Goal: Task Accomplishment & Management: Manage account settings

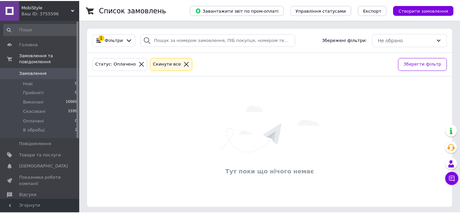
scroll to position [2, 0]
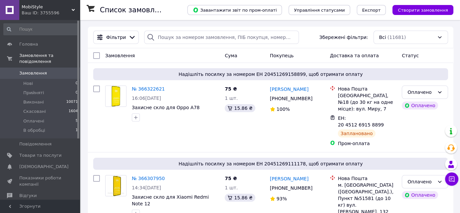
drag, startPoint x: 70, startPoint y: 7, endPoint x: 67, endPoint y: 20, distance: 13.4
click at [70, 7] on span "MobiStyle" at bounding box center [47, 7] width 50 height 6
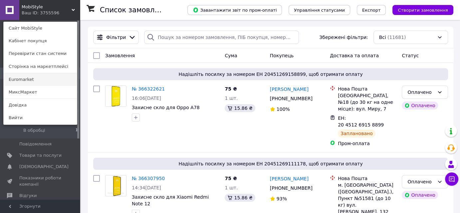
click at [39, 81] on link "Euromarket" at bounding box center [40, 79] width 73 height 13
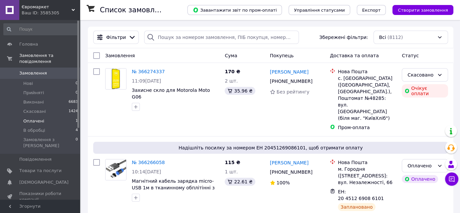
click at [43, 117] on li "Оплачені 1" at bounding box center [41, 121] width 82 height 9
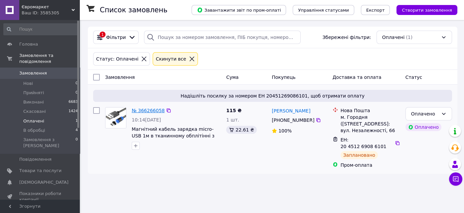
click at [154, 111] on link "№ 366266058" at bounding box center [148, 110] width 33 height 5
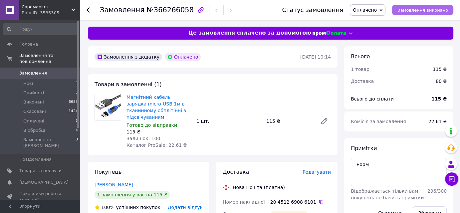
click at [419, 7] on button "Замовлення виконано" at bounding box center [422, 10] width 61 height 10
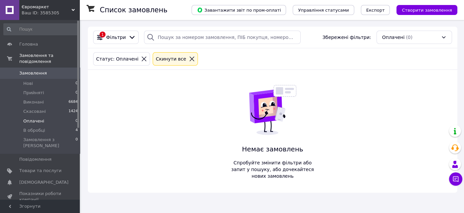
click at [70, 7] on span "Євромаркет" at bounding box center [47, 7] width 50 height 6
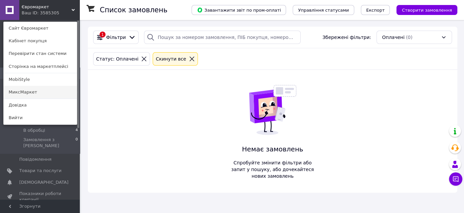
click at [34, 93] on link "МиксМаркет" at bounding box center [40, 92] width 73 height 13
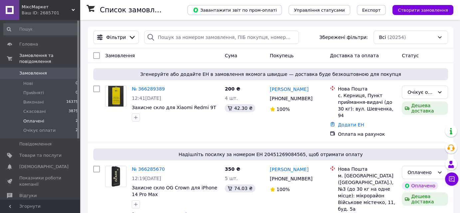
click at [47, 117] on li "Оплачені 2" at bounding box center [41, 121] width 82 height 9
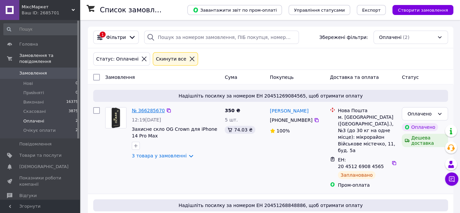
click at [145, 110] on link "№ 366285670" at bounding box center [148, 110] width 33 height 5
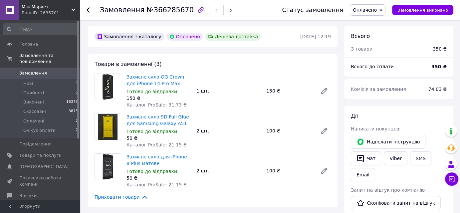
scroll to position [30, 0]
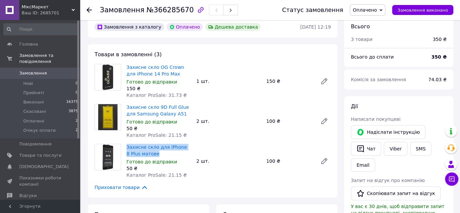
drag, startPoint x: 163, startPoint y: 153, endPoint x: 125, endPoint y: 149, distance: 37.9
click at [125, 149] on div "Захисне скло для iPhone 8 Plus матове Готово до відправки 50 ₴ Каталог ProSale:…" at bounding box center [159, 160] width 70 height 37
copy link "Захисне скло для iPhone 8 Plus матове"
click at [72, 8] on icon at bounding box center [73, 9] width 3 height 3
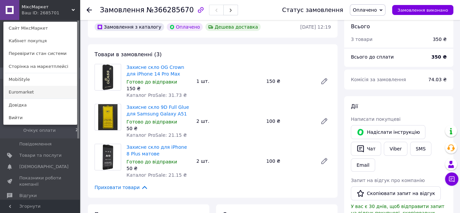
click at [35, 90] on link "Euromarket" at bounding box center [40, 92] width 73 height 13
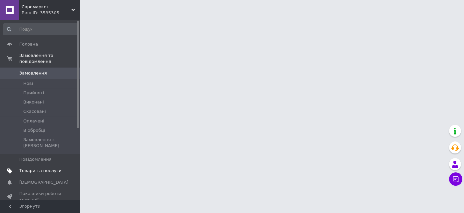
click at [41, 168] on span "Товари та послуги" at bounding box center [40, 171] width 42 height 6
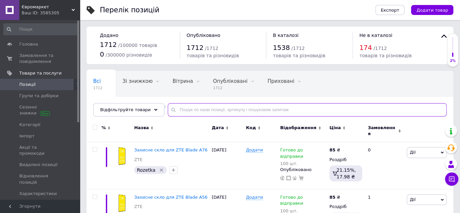
click at [216, 108] on input "text" at bounding box center [307, 109] width 279 height 13
paste input "Захисне скло для iPhone 8 Plus матове"
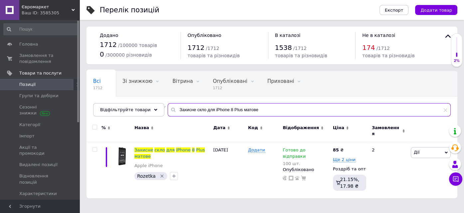
type input "Захисне скло для iPhone 8 Plus матове"
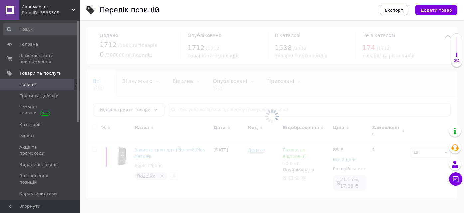
click at [70, 8] on span "Євромаркет" at bounding box center [47, 7] width 50 height 6
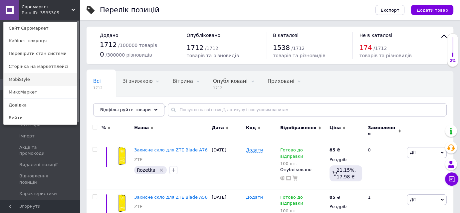
click at [40, 76] on link "MobiStyle" at bounding box center [40, 79] width 73 height 13
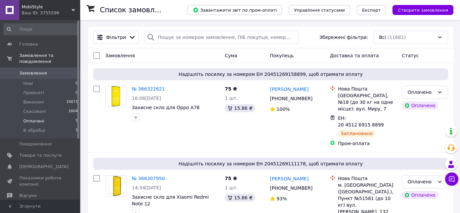
click at [38, 118] on span "Оплачені" at bounding box center [33, 121] width 21 height 6
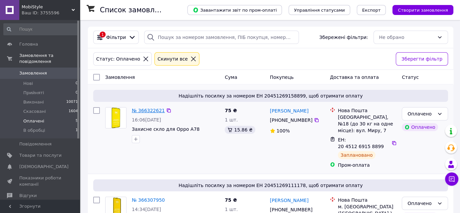
click at [148, 111] on link "№ 366322621" at bounding box center [148, 110] width 33 height 5
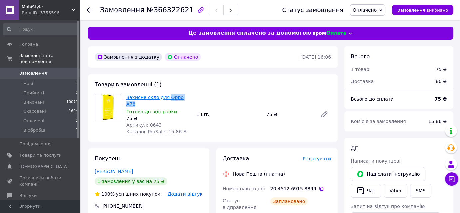
drag, startPoint x: 191, startPoint y: 99, endPoint x: 167, endPoint y: 97, distance: 23.7
click at [165, 97] on span "Захисне скло для Oppo A78" at bounding box center [158, 100] width 65 height 13
copy link "Oppo A78"
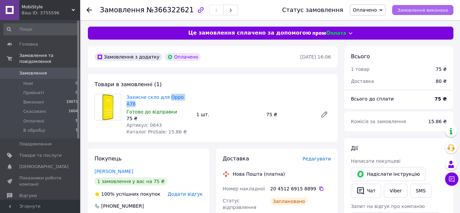
click at [422, 11] on span "Замовлення виконано" at bounding box center [422, 10] width 51 height 5
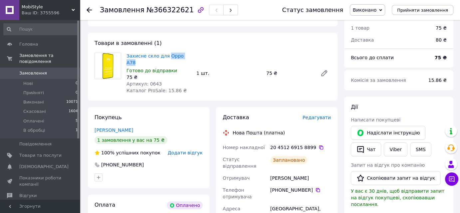
scroll to position [91, 0]
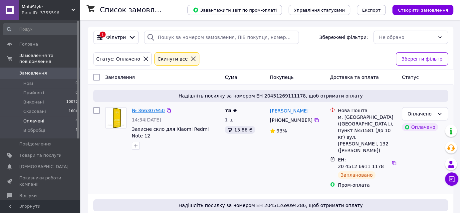
click at [149, 108] on link "№ 366307950" at bounding box center [148, 110] width 33 height 5
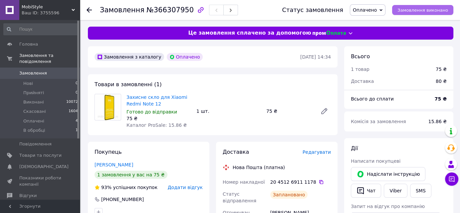
click at [426, 10] on span "Замовлення виконано" at bounding box center [422, 10] width 51 height 5
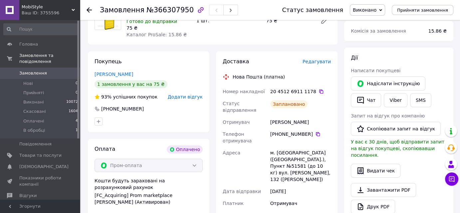
scroll to position [60, 0]
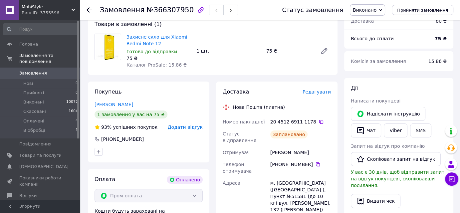
drag, startPoint x: 279, startPoint y: 94, endPoint x: 274, endPoint y: 94, distance: 4.7
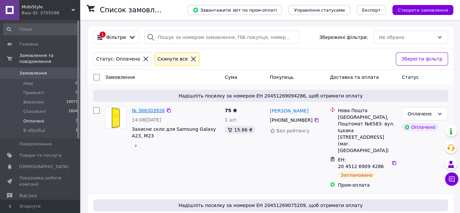
click at [158, 108] on link "№ 366303926" at bounding box center [148, 110] width 33 height 5
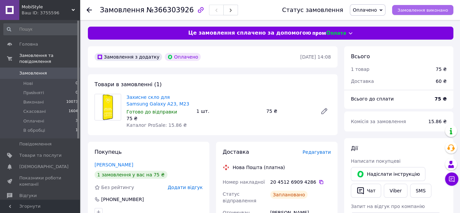
click at [432, 9] on span "Замовлення виконано" at bounding box center [422, 10] width 51 height 5
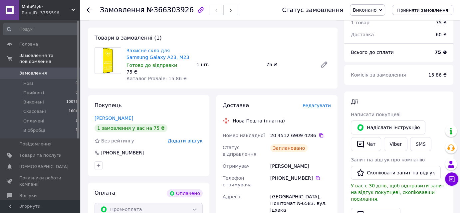
scroll to position [60, 0]
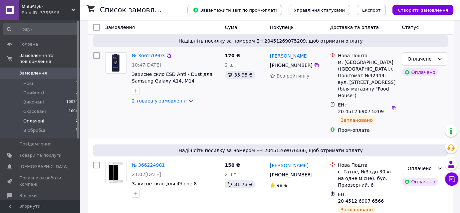
scroll to position [57, 0]
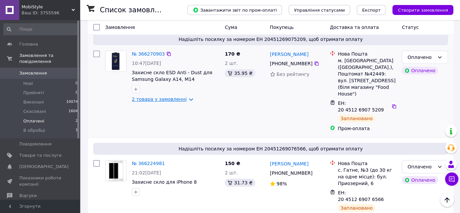
click at [164, 100] on link "2 товара у замовленні" at bounding box center [159, 99] width 55 height 5
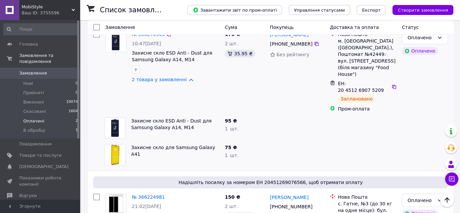
scroll to position [87, 0]
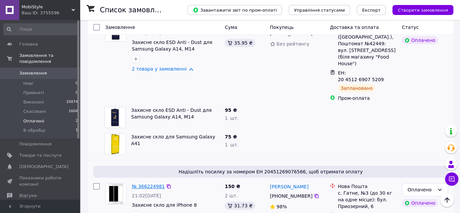
click at [143, 184] on link "№ 366224981" at bounding box center [148, 186] width 33 height 5
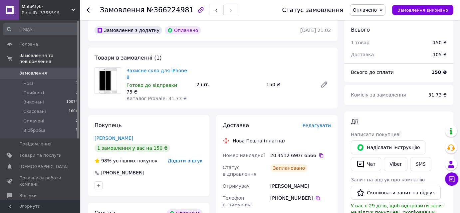
scroll to position [26, 0]
click at [419, 14] on button "Замовлення виконано" at bounding box center [422, 10] width 61 height 10
drag, startPoint x: 286, startPoint y: 116, endPoint x: 282, endPoint y: 114, distance: 3.7
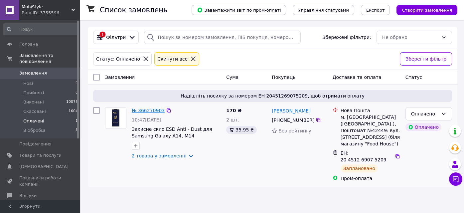
click at [150, 110] on link "№ 366270903" at bounding box center [148, 110] width 33 height 5
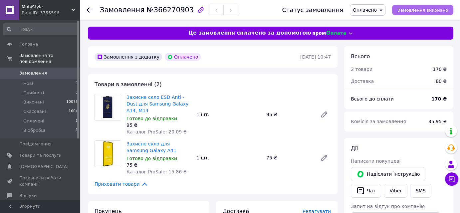
click at [407, 10] on span "Замовлення виконано" at bounding box center [422, 10] width 51 height 5
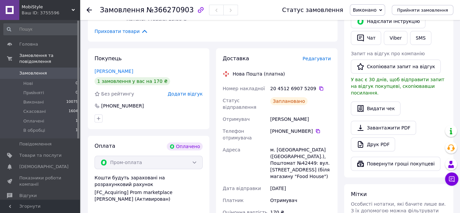
scroll to position [181, 0]
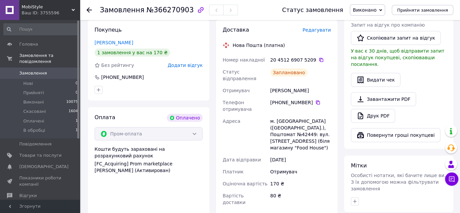
drag, startPoint x: 274, startPoint y: 92, endPoint x: 270, endPoint y: 91, distance: 4.4
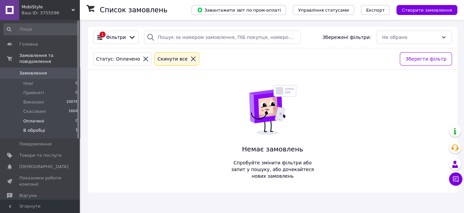
click at [35, 127] on span "В обробці" at bounding box center [34, 130] width 22 height 6
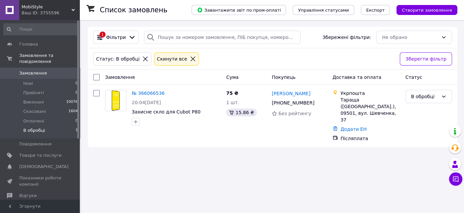
click at [42, 127] on span "В обробці" at bounding box center [34, 130] width 22 height 6
click at [71, 12] on div "Ваш ID: 3755596" at bounding box center [51, 13] width 58 height 6
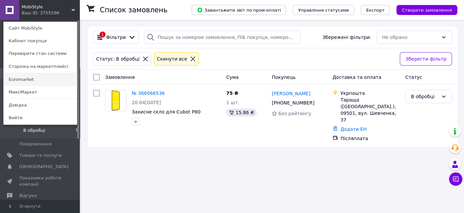
click at [37, 81] on link "Euromarket" at bounding box center [40, 79] width 73 height 13
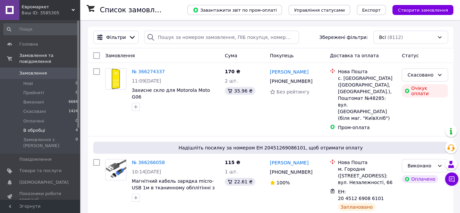
click at [42, 127] on span "В обробці" at bounding box center [34, 130] width 22 height 6
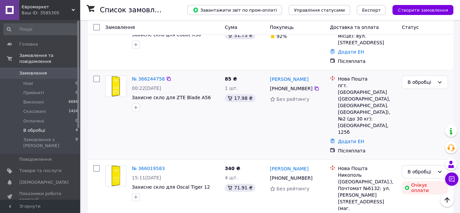
scroll to position [142, 0]
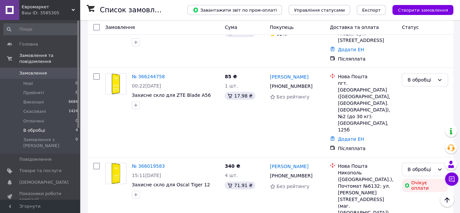
click at [73, 9] on use at bounding box center [73, 10] width 3 height 2
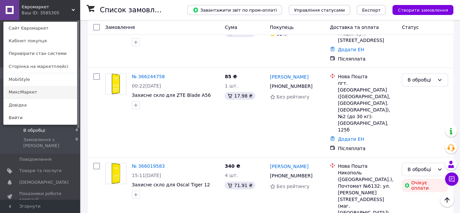
click at [31, 92] on link "МиксМаркет" at bounding box center [40, 92] width 73 height 13
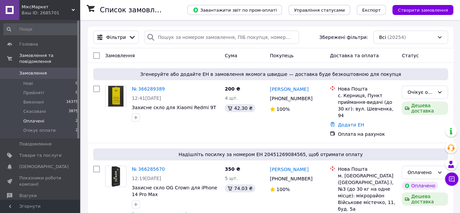
click at [46, 117] on li "Оплачені 2" at bounding box center [41, 121] width 82 height 9
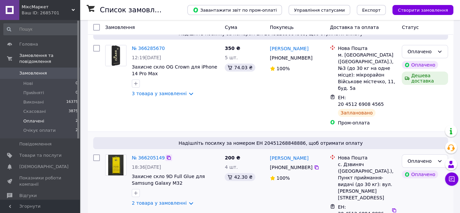
scroll to position [63, 0]
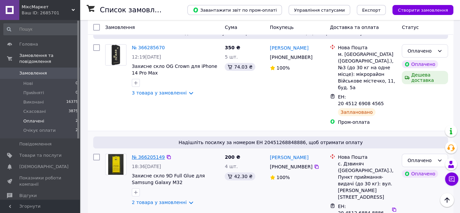
click at [146, 154] on link "№ 366205149" at bounding box center [148, 156] width 33 height 5
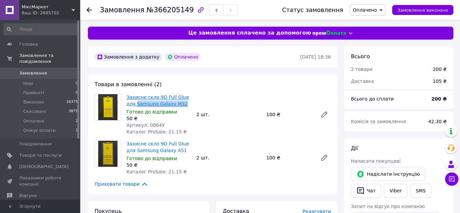
drag, startPoint x: 175, startPoint y: 104, endPoint x: 126, endPoint y: 104, distance: 48.9
click at [126, 104] on span "Захисне скло 9D Full Glue для Samsung Galaxy M32" at bounding box center [158, 100] width 65 height 13
copy link "Samsung Galaxy M32"
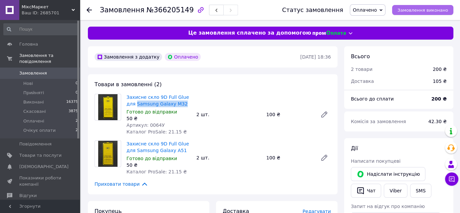
click at [417, 12] on span "Замовлення виконано" at bounding box center [422, 10] width 51 height 5
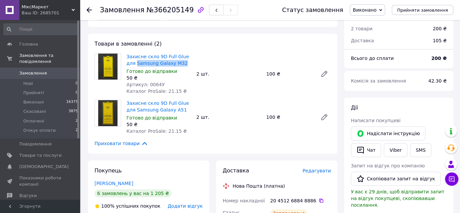
scroll to position [121, 0]
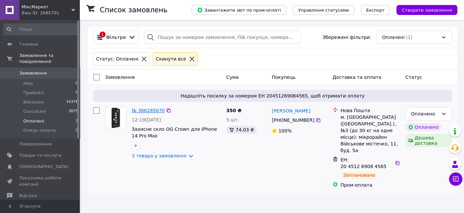
click at [148, 108] on link "№ 366285670" at bounding box center [148, 110] width 33 height 5
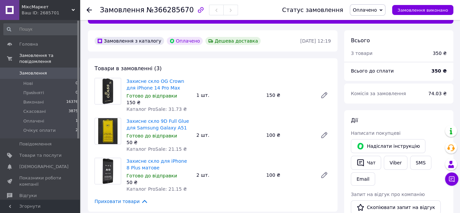
scroll to position [30, 0]
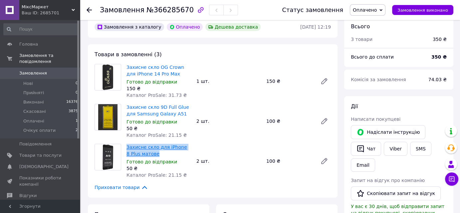
drag, startPoint x: 161, startPoint y: 153, endPoint x: 126, endPoint y: 149, distance: 35.2
click at [126, 149] on span "Захисне скло для iPhone 8 Plus матове" at bounding box center [158, 150] width 65 height 13
copy link "Захисне скло для iPhone 8 Plus матове"
click at [39, 150] on link "Товари та послуги" at bounding box center [41, 155] width 82 height 11
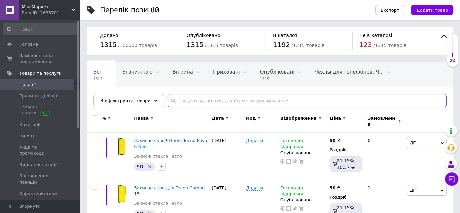
click at [207, 98] on input "text" at bounding box center [307, 100] width 279 height 13
paste input "Захисне скло для iPhone 8 Plus матове"
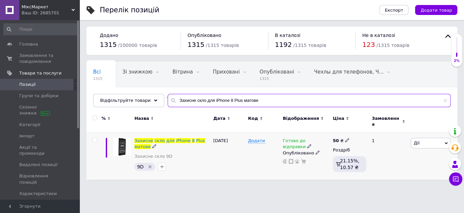
type input "Захисне скло для iPhone 8 Plus матове"
click at [308, 144] on icon at bounding box center [310, 146] width 4 height 4
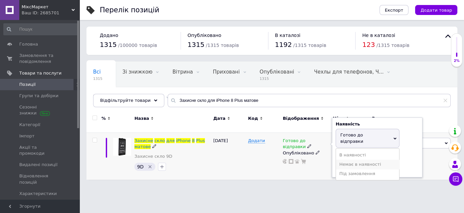
click at [346, 160] on li "Немає в наявності" at bounding box center [367, 164] width 63 height 9
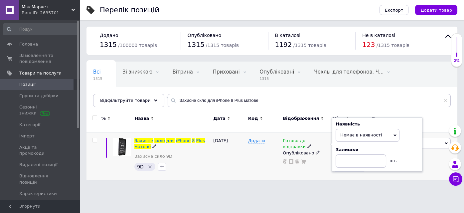
click at [265, 163] on div "Додати" at bounding box center [264, 156] width 35 height 47
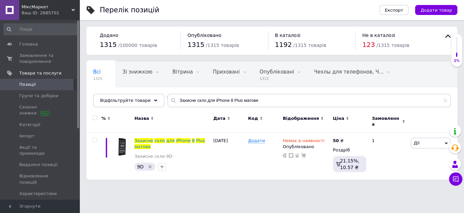
click at [68, 7] on span "МіксМаркет" at bounding box center [47, 7] width 50 height 6
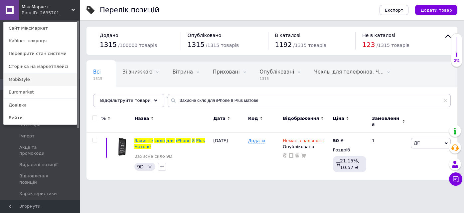
click at [32, 78] on link "MobiStyle" at bounding box center [40, 79] width 73 height 13
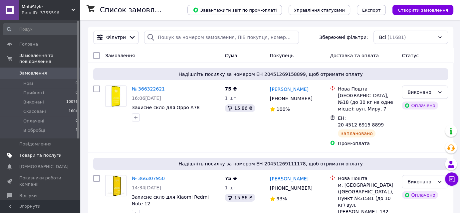
click at [37, 152] on span "Товари та послуги" at bounding box center [40, 155] width 42 height 6
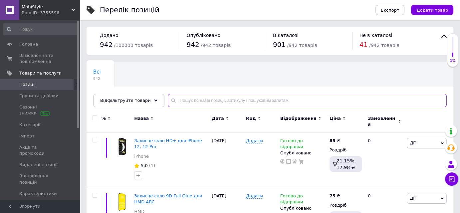
click at [238, 101] on input "text" at bounding box center [307, 100] width 279 height 13
paste input "Захисне скло для iPhone 8 Plus матове"
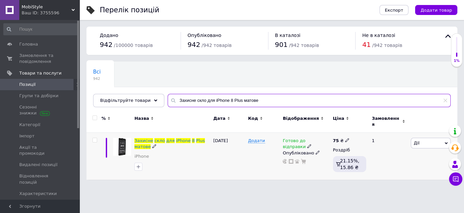
type input "Захисне скло для iPhone 8 Plus матове"
click at [308, 144] on icon at bounding box center [310, 146] width 4 height 4
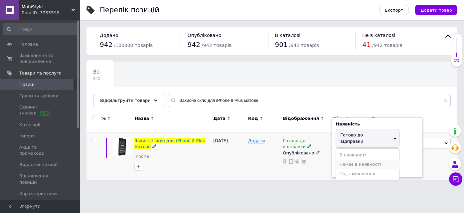
click at [349, 160] on li "Немає в наявності" at bounding box center [367, 164] width 63 height 9
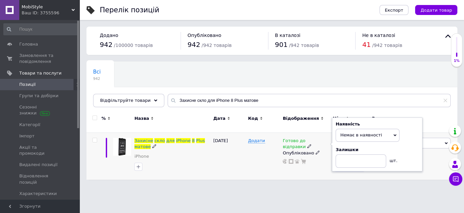
click at [267, 167] on div "Додати" at bounding box center [264, 156] width 35 height 47
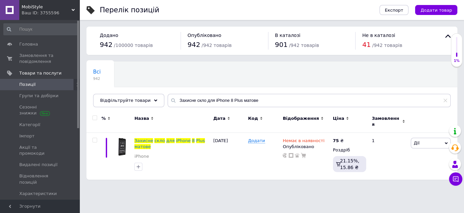
click at [72, 7] on div "MobiStyle Ваш ID: 3755596" at bounding box center [49, 10] width 61 height 20
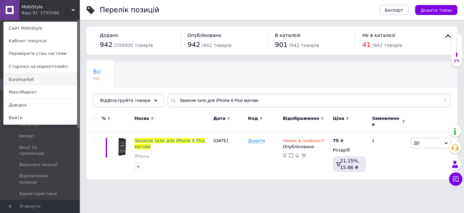
click at [28, 81] on link "Euromarket" at bounding box center [40, 79] width 73 height 13
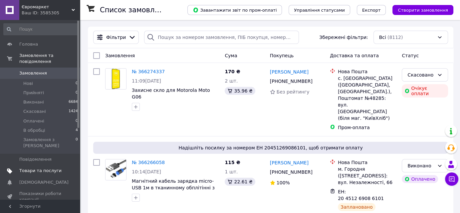
click at [37, 168] on span "Товари та послуги" at bounding box center [40, 171] width 42 height 6
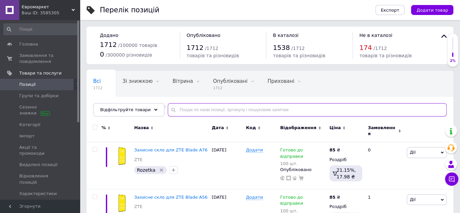
click at [228, 107] on input "text" at bounding box center [307, 109] width 279 height 13
paste input "Захисне скло для iPhone 8 Plus матове"
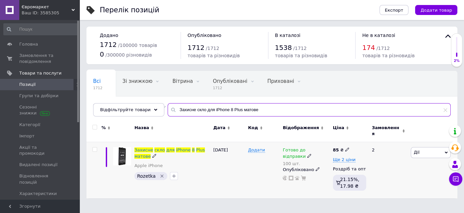
type input "Захисне скло для iPhone 8 Plus матове"
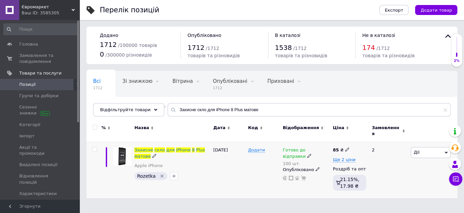
click at [308, 154] on use at bounding box center [310, 156] width 4 height 4
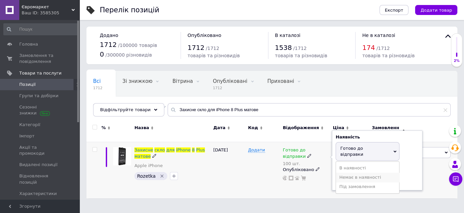
click at [353, 173] on li "Немає в наявності" at bounding box center [367, 177] width 63 height 9
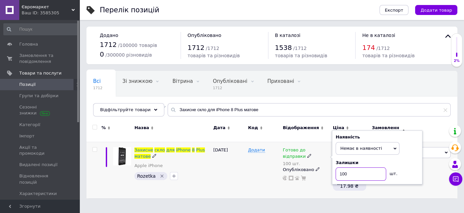
drag, startPoint x: 356, startPoint y: 169, endPoint x: 334, endPoint y: 170, distance: 21.7
click at [334, 170] on div "Наявність Немає в наявності В наявності Під замовлення Готово до відправки Зали…" at bounding box center [377, 157] width 91 height 54
click at [240, 173] on div "[DATE]" at bounding box center [229, 170] width 35 height 56
